Goal: Task Accomplishment & Management: Manage account settings

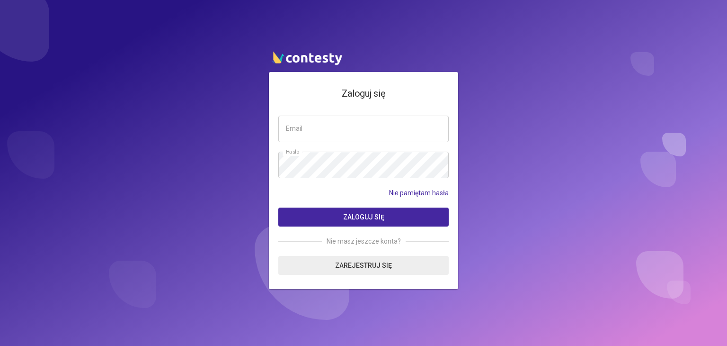
click at [308, 126] on input "email" at bounding box center [363, 129] width 170 height 27
type input "*"
type input "**********"
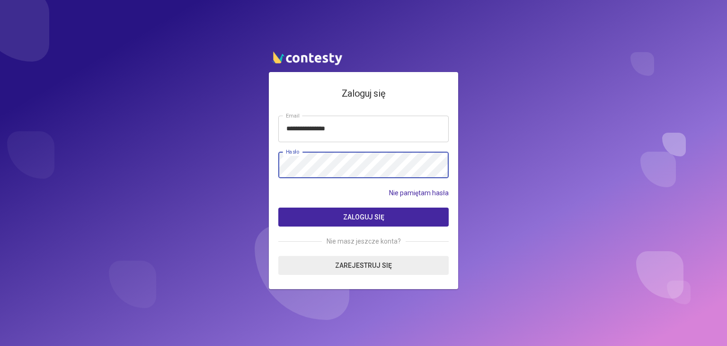
click at [278, 207] on button "Zaloguj się" at bounding box center [363, 216] width 170 height 19
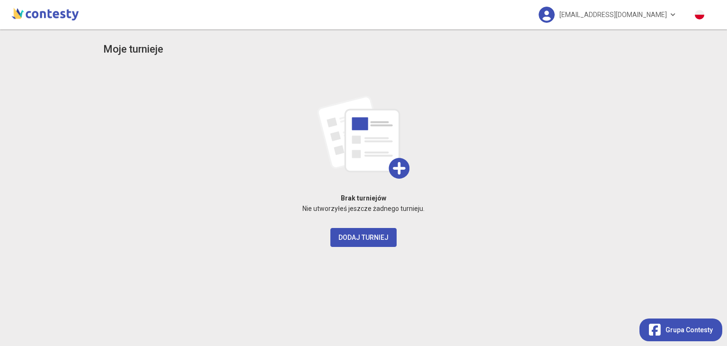
click at [129, 52] on h3 "Moje turnieje" at bounding box center [133, 49] width 60 height 17
click at [593, 9] on link "[EMAIL_ADDRESS][DOMAIN_NAME]" at bounding box center [607, 14] width 157 height 29
click at [66, 16] on img at bounding box center [44, 13] width 71 height 19
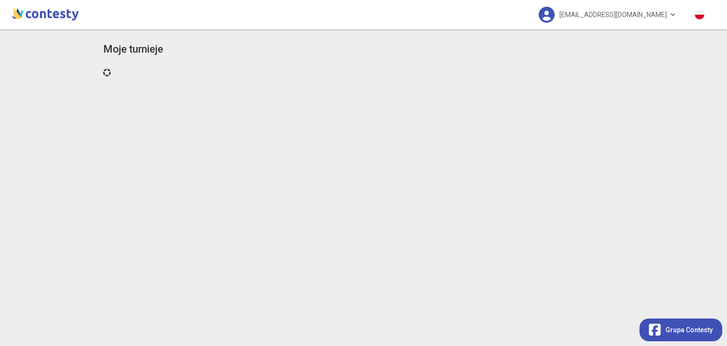
click at [66, 16] on img at bounding box center [44, 13] width 71 height 19
